Goal: Information Seeking & Learning: Learn about a topic

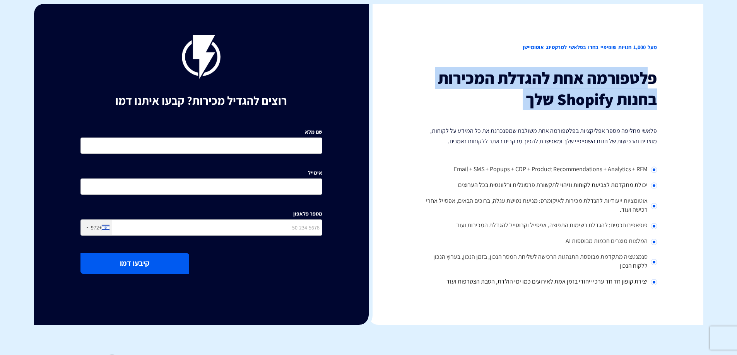
drag, startPoint x: 648, startPoint y: 78, endPoint x: 657, endPoint y: 117, distance: 40.6
click at [657, 117] on div "מעל 1,000 חנויות שופיפיי בחרו בפלאשי למרקטינג אוטומיישן פלטפורמה אחת להגדלת המכ…" at bounding box center [536, 164] width 335 height 321
click at [661, 121] on div "מעל 1,000 חנויות שופיפיי בחרו בפלאשי למרקטינג אוטומיישן פלטפורמה אחת להגדלת המכ…" at bounding box center [536, 164] width 335 height 321
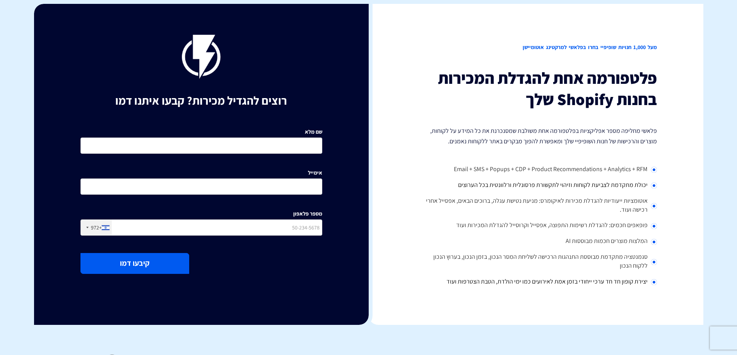
click at [667, 133] on div "מעל 1,000 חנויות שופיפיי בחרו בפלאשי למרקטינג אוטומיישן פלטפורמה אחת להגדלת המכ…" at bounding box center [536, 164] width 335 height 321
click at [666, 98] on div "מעל 1,000 חנויות שופיפיי בחרו בפלאשי למרקטינג אוטומיישן פלטפורמה אחת להגדלת המכ…" at bounding box center [536, 164] width 335 height 321
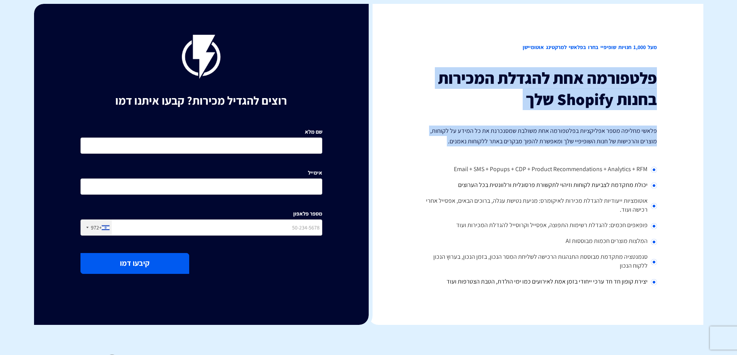
drag, startPoint x: 664, startPoint y: 77, endPoint x: 663, endPoint y: 173, distance: 96.7
click at [663, 173] on div "מעל 1,000 חנויות שופיפיי בחרו בפלאשי למרקטינג אוטומיישן פלטפורמה אחת להגדלת המכ…" at bounding box center [536, 164] width 335 height 321
click at [662, 169] on div "מעל 1,000 חנויות שופיפיי בחרו בפלאשי למרקטינג אוטומיישן פלטפורמה אחת להגדלת המכ…" at bounding box center [536, 164] width 335 height 321
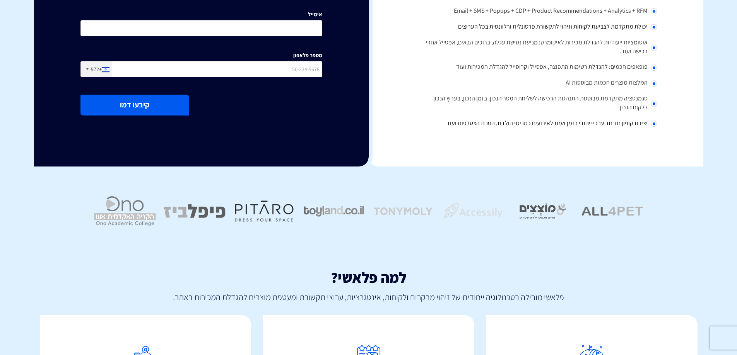
scroll to position [270, 0]
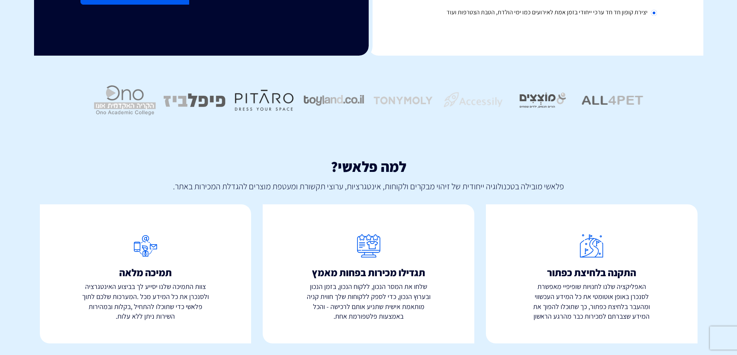
click at [623, 126] on div at bounding box center [368, 101] width 669 height 90
click at [608, 260] on icon at bounding box center [592, 246] width 212 height 33
click at [395, 260] on icon at bounding box center [369, 246] width 212 height 33
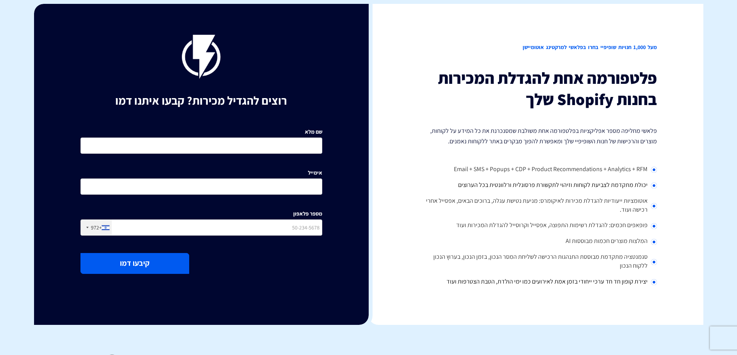
click at [603, 47] on h2 "מעל 1,000 חנויות שופיפיי בחרו בפלאשי למרקטינג אוטומיישן" at bounding box center [536, 47] width 242 height 25
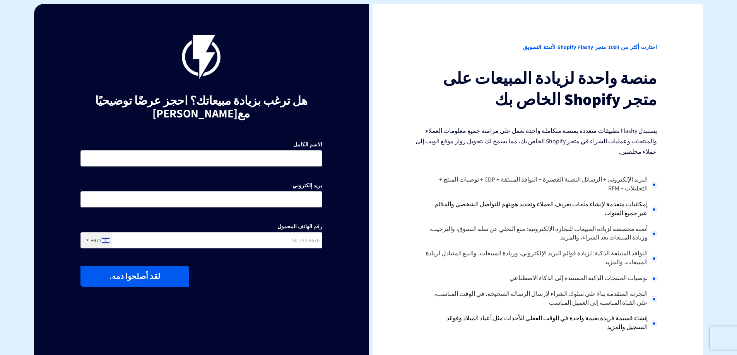
scroll to position [77, 0]
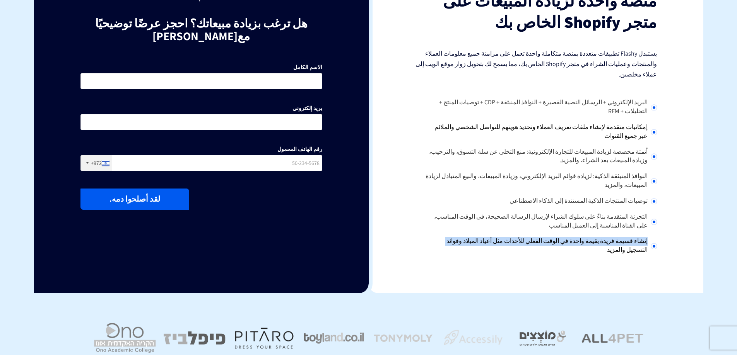
drag, startPoint x: 655, startPoint y: 240, endPoint x: 652, endPoint y: 263, distance: 23.7
click at [661, 266] on div "اختارت أكثر من 1000 متجر Shopify Flashy لأتمتة التسويق منصة واحدة لزيادة المبيع…" at bounding box center [536, 110] width 335 height 367
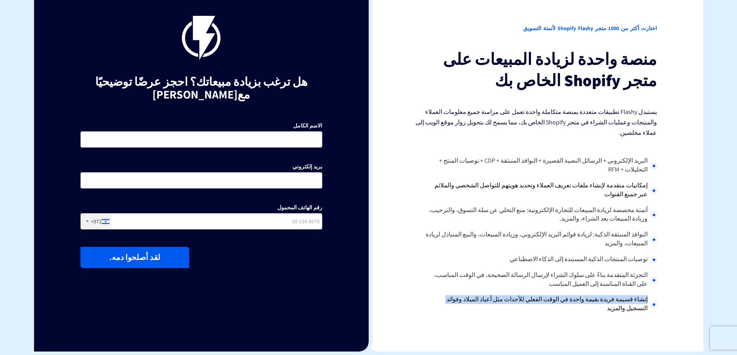
scroll to position [0, 0]
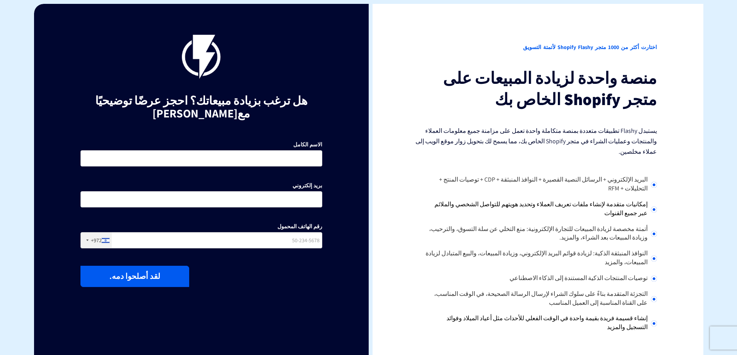
click at [482, 92] on h3 "منصة واحدة لزيادة المبيعات على متجر Shopify الخاص بك" at bounding box center [536, 89] width 242 height 42
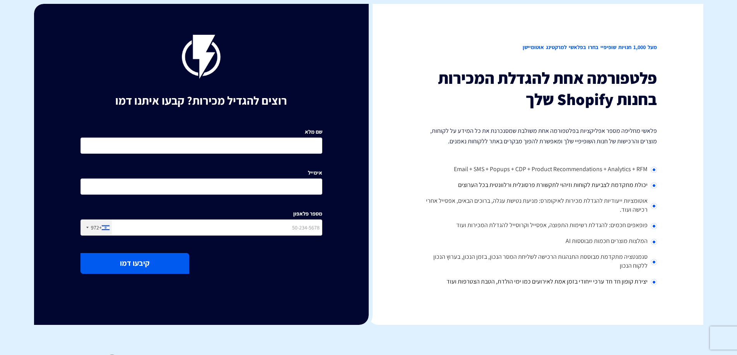
click at [616, 48] on h2 "מעל 1,000 חנויות שופיפיי בחרו בפלאשי למרקטינג אוטומיישן" at bounding box center [536, 47] width 242 height 25
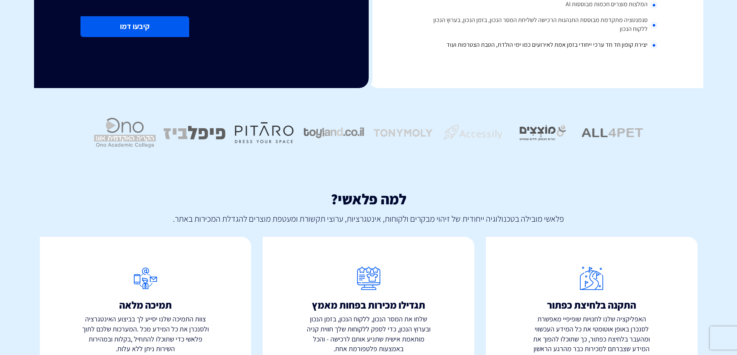
scroll to position [270, 0]
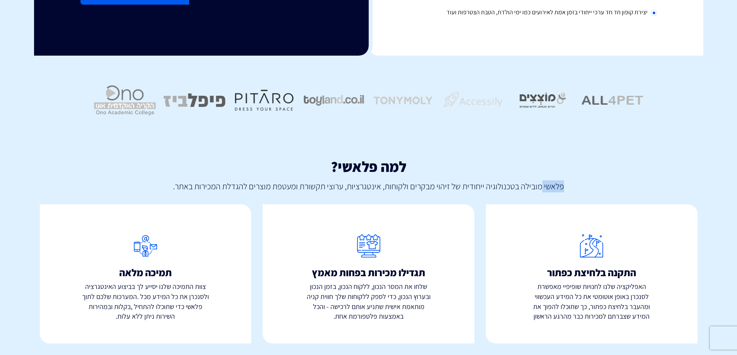
drag, startPoint x: 564, startPoint y: 188, endPoint x: 542, endPoint y: 187, distance: 21.3
click at [542, 187] on p "פלאשי מובילה בטכנולוגיה ייחודית של זיהוי מבקרים ולקוחות, אינטגרציות, ערוצי תקשו…" at bounding box center [368, 184] width 657 height 18
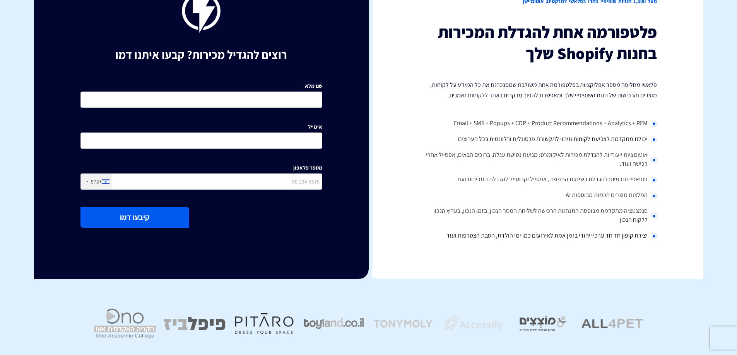
scroll to position [0, 0]
